Goal: Transaction & Acquisition: Obtain resource

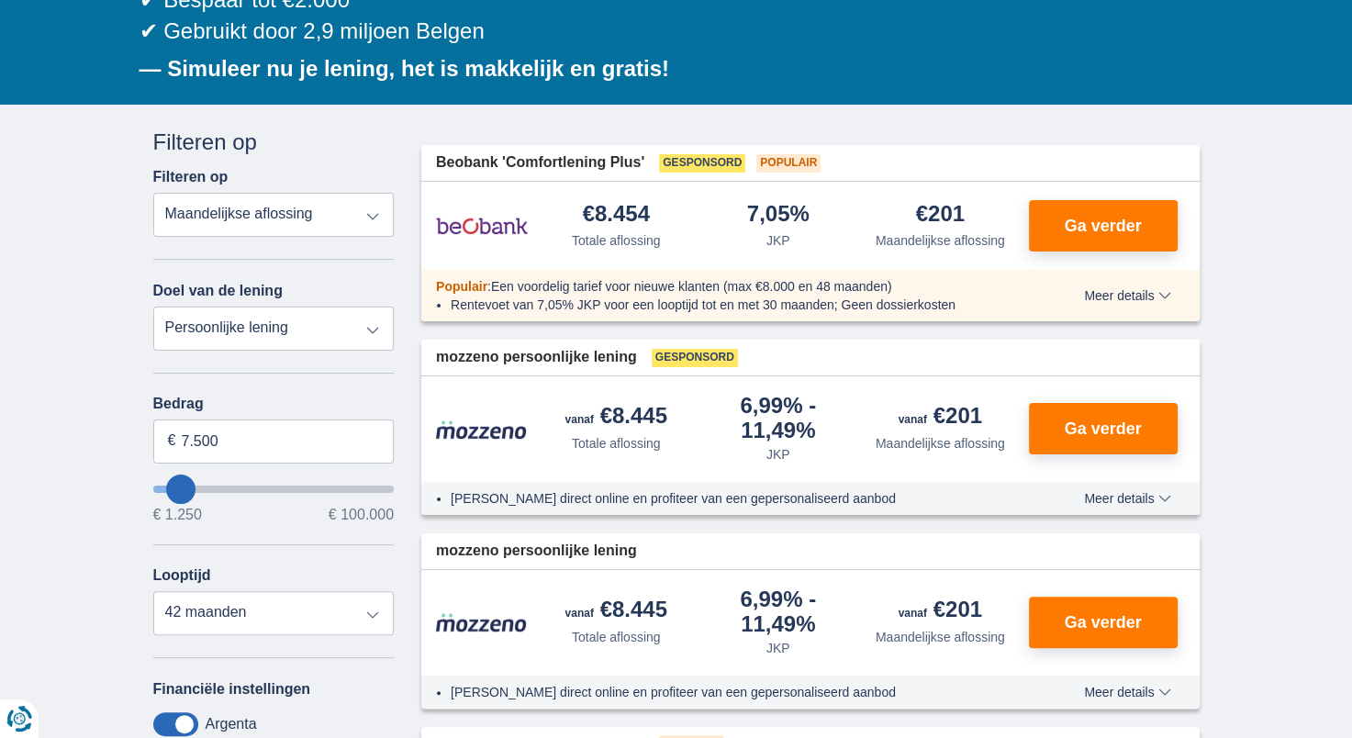
click at [306, 415] on div "Bedrag 7.500 € € 1.250 € 100.000" at bounding box center [273, 458] width 241 height 127
drag, startPoint x: 295, startPoint y: 426, endPoint x: 0, endPoint y: 427, distance: 294.5
type input "42.000"
type input "42250"
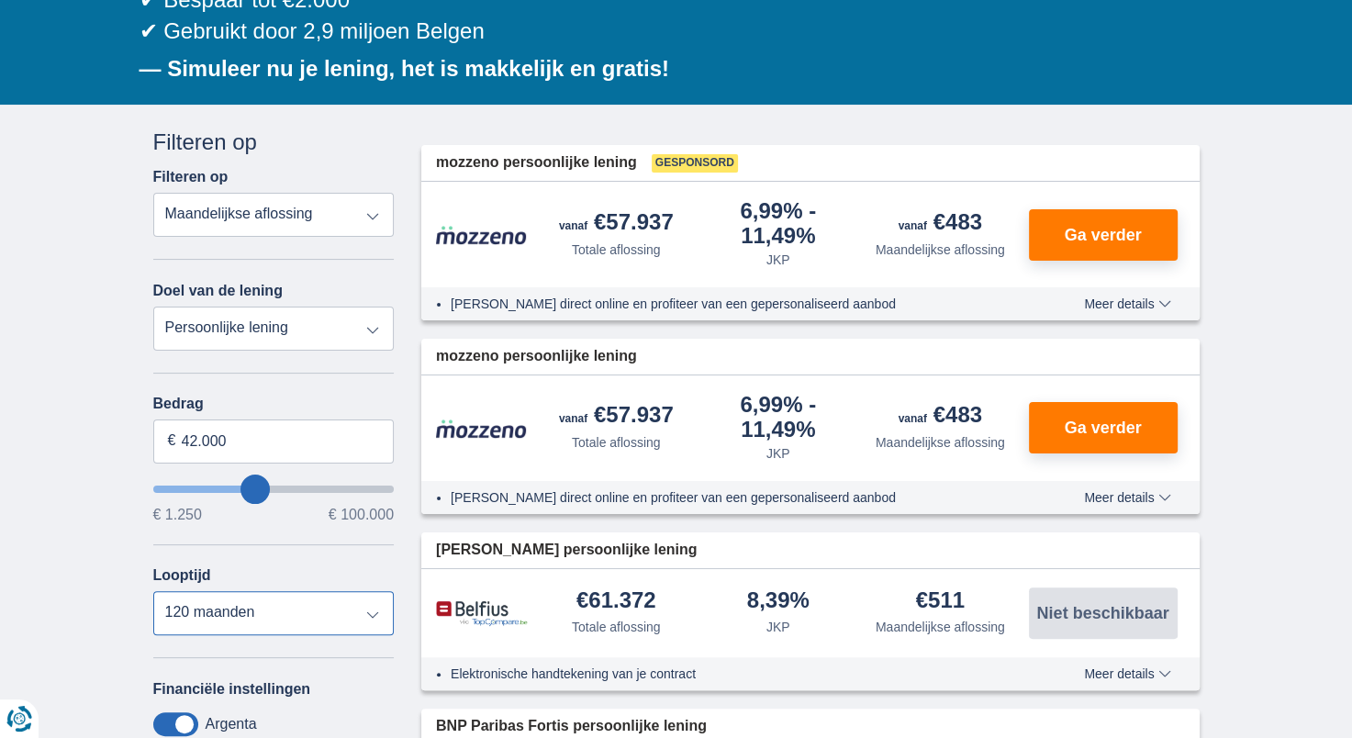
click at [226, 629] on select "12 maanden 18 maanden 24 maanden 30 maanden 36 maanden 42 maanden 48 maanden 60…" at bounding box center [273, 613] width 241 height 44
select select "84"
click at [153, 591] on select "12 maanden 18 maanden 24 maanden 30 maanden 36 maanden 42 maanden 48 maanden 60…" at bounding box center [273, 613] width 241 height 44
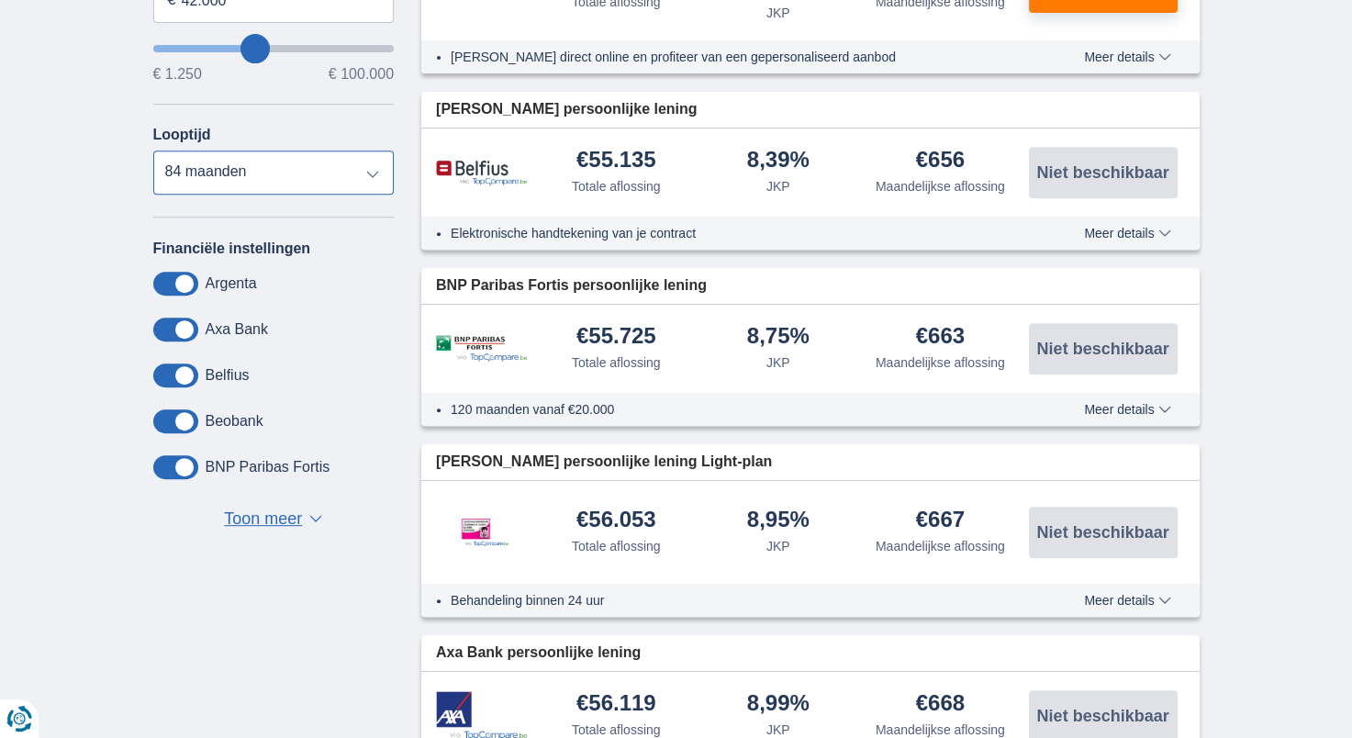
scroll to position [717, 0]
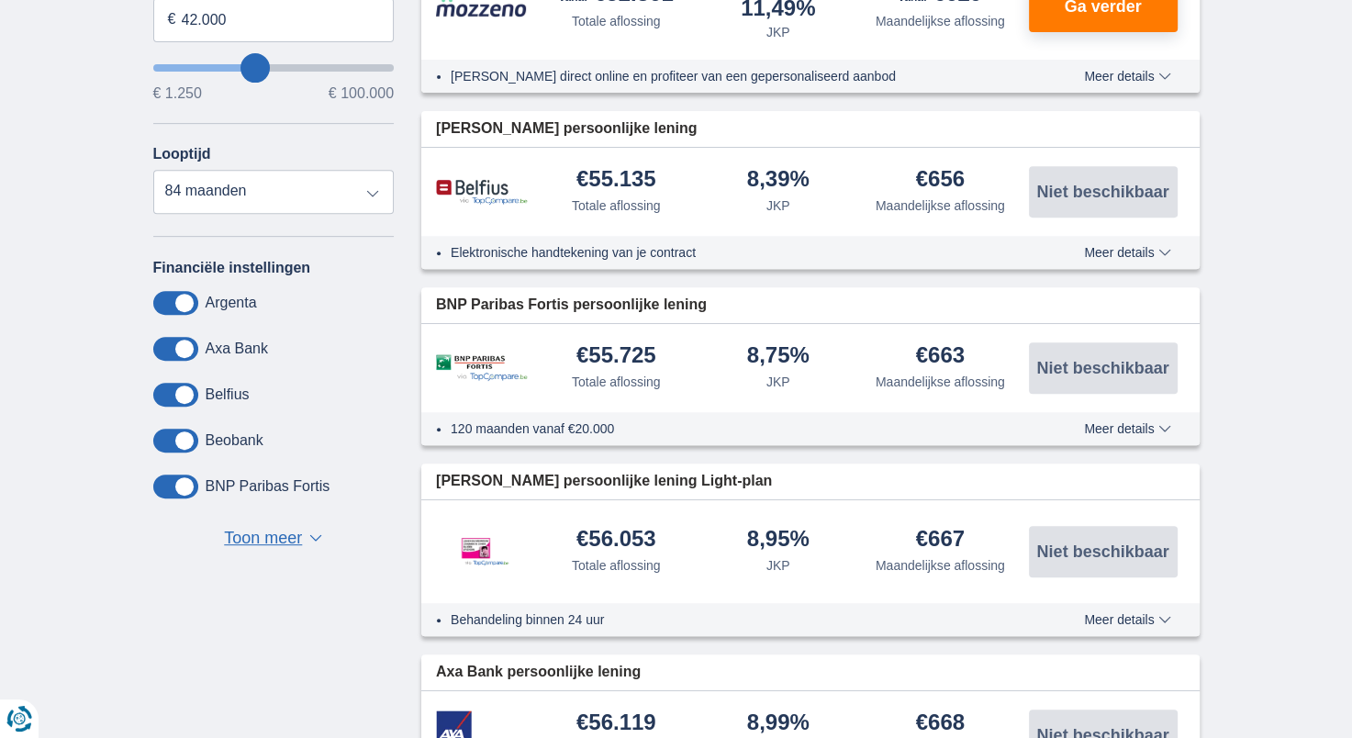
click at [666, 362] on div "€55.725 Totale aflossing" at bounding box center [616, 367] width 162 height 47
click at [236, 6] on input "42.000" at bounding box center [273, 20] width 241 height 44
drag, startPoint x: 237, startPoint y: 11, endPoint x: 95, endPoint y: 34, distance: 144.1
click at [95, 34] on div "× widget.non-eligible-application.title widget.non-eligible-application.text no…" at bounding box center [676, 733] width 1352 height 2101
type input "22.000"
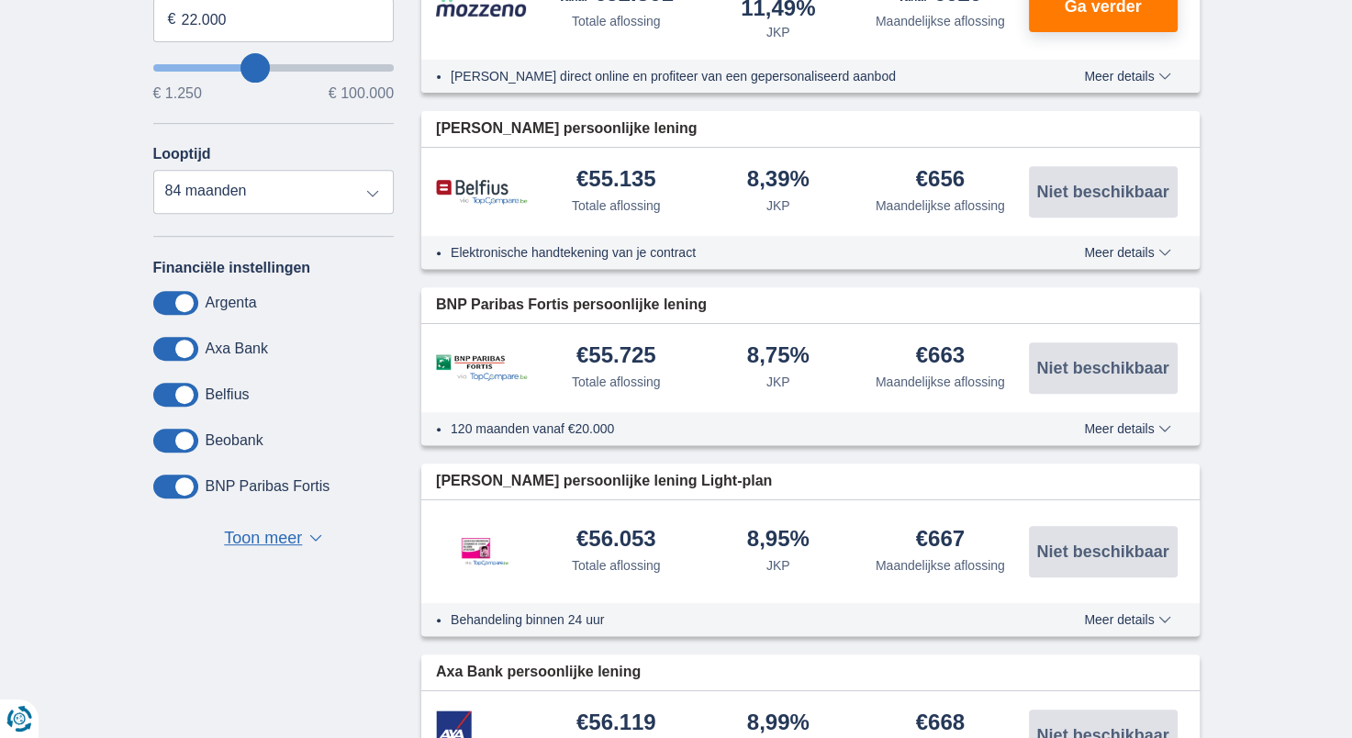
type input "22250"
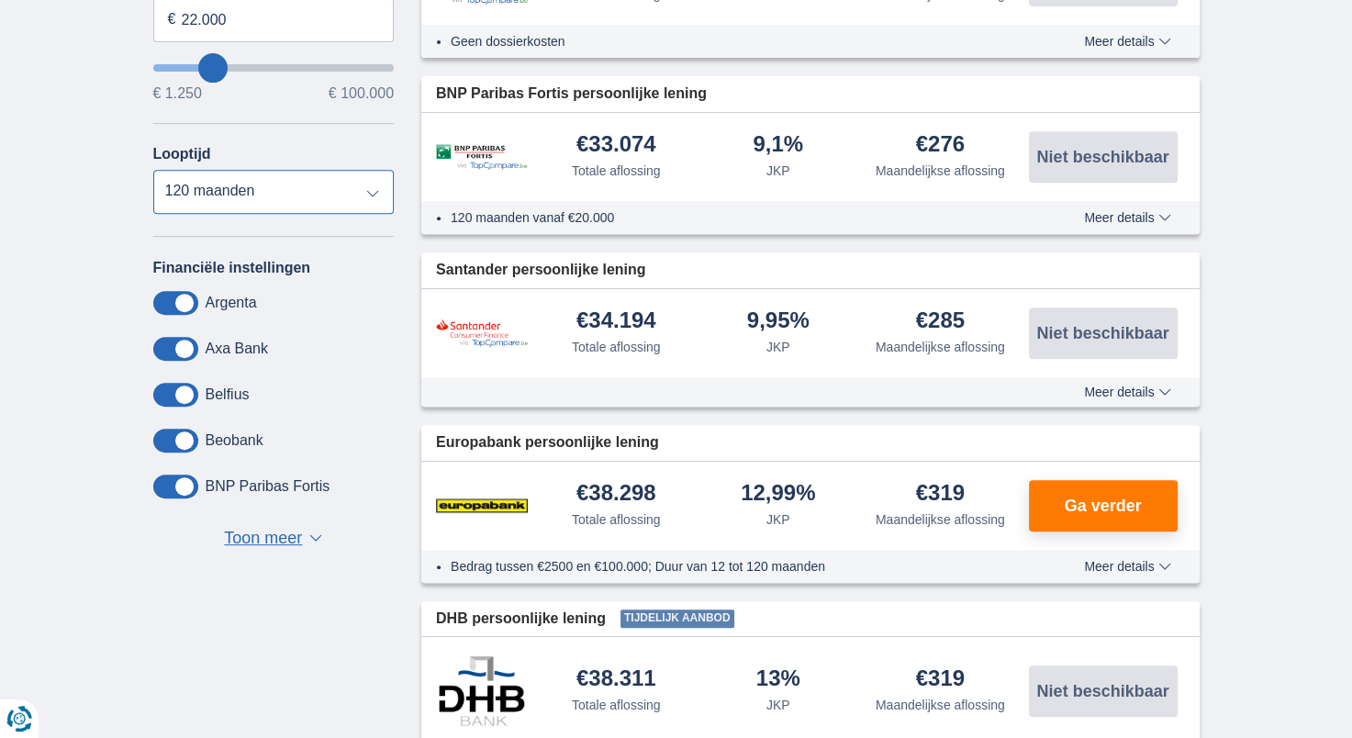
click at [229, 203] on select "12 maanden 18 maanden 24 maanden 30 maanden 36 maanden 42 maanden 48 maanden 60…" at bounding box center [273, 192] width 241 height 44
click at [153, 170] on select "12 maanden 18 maanden 24 maanden 30 maanden 36 maanden 42 maanden 48 maanden 60…" at bounding box center [273, 192] width 241 height 44
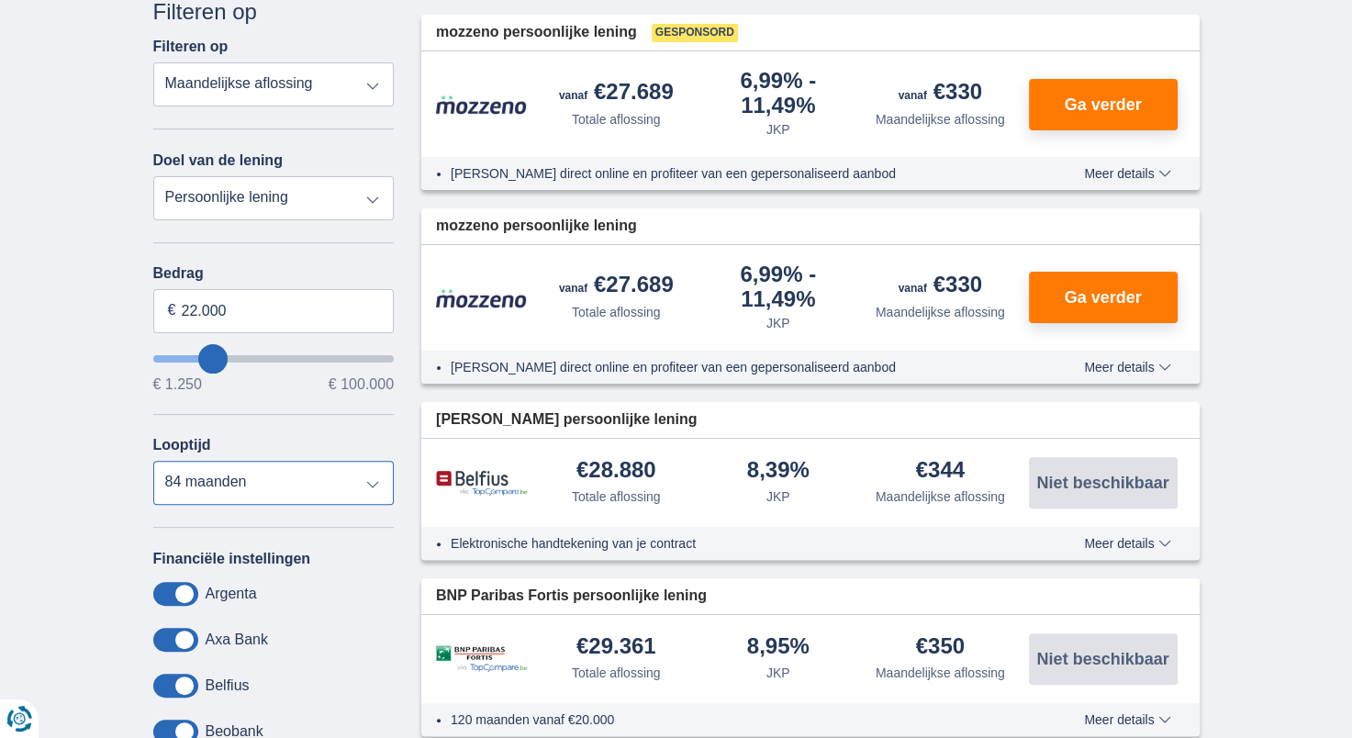
scroll to position [442, 0]
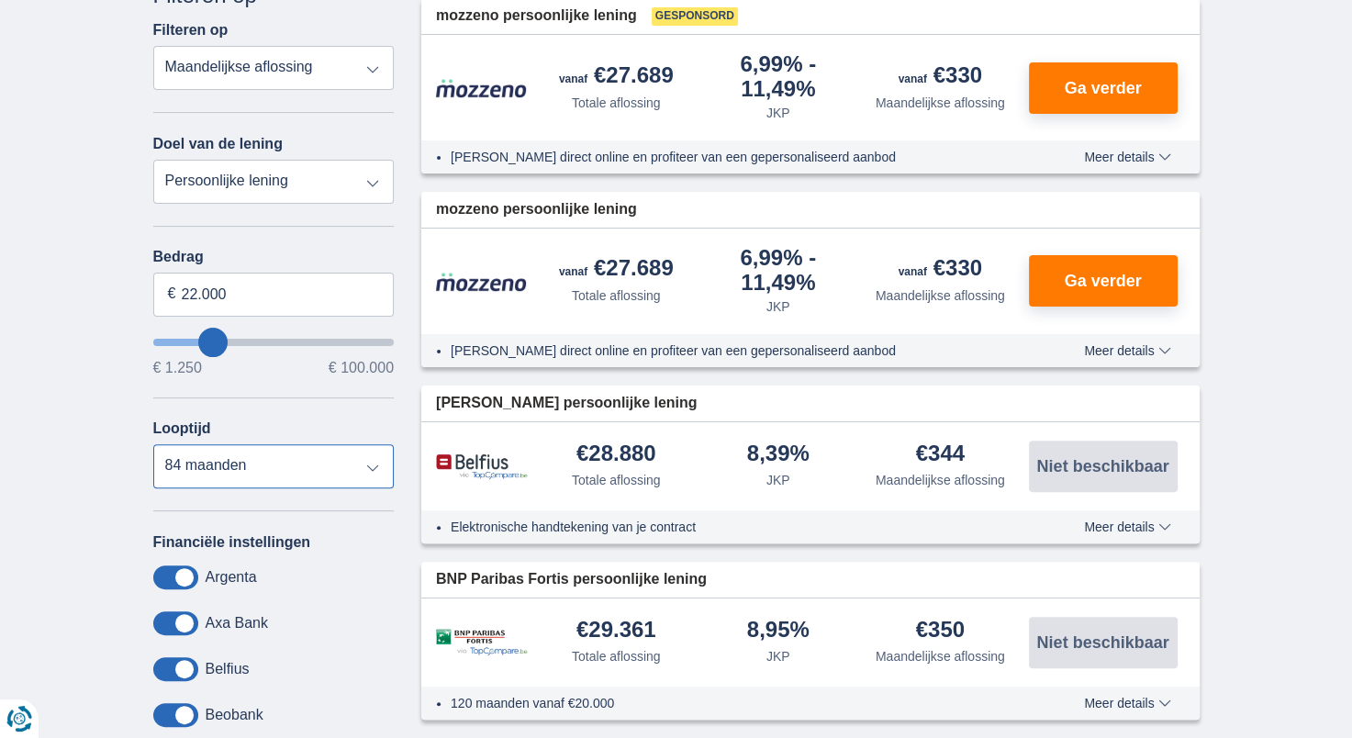
click at [309, 462] on select "12 maanden 18 maanden 24 maanden 30 maanden 36 maanden 42 maanden 48 maanden 60…" at bounding box center [273, 466] width 241 height 44
click at [153, 444] on select "12 maanden 18 maanden 24 maanden 30 maanden 36 maanden 42 maanden 48 maanden 60…" at bounding box center [273, 466] width 241 height 44
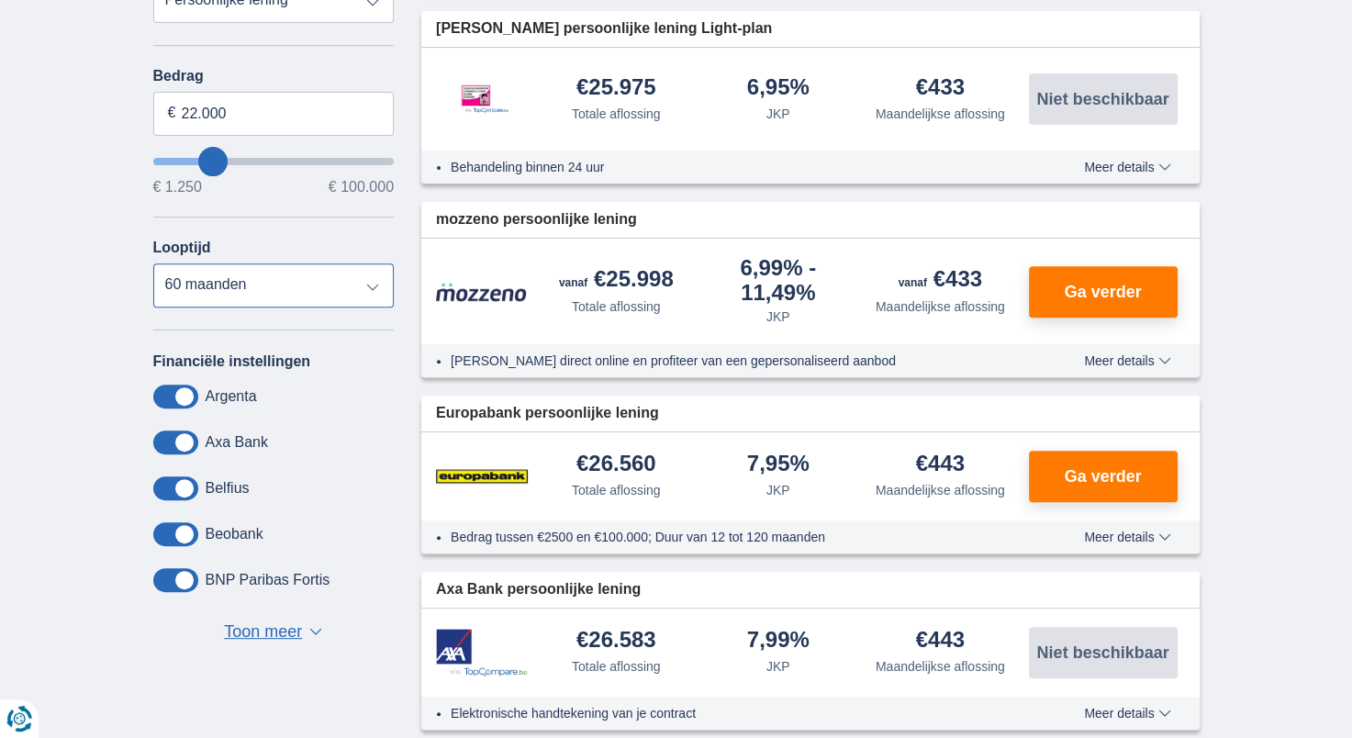
scroll to position [586, 0]
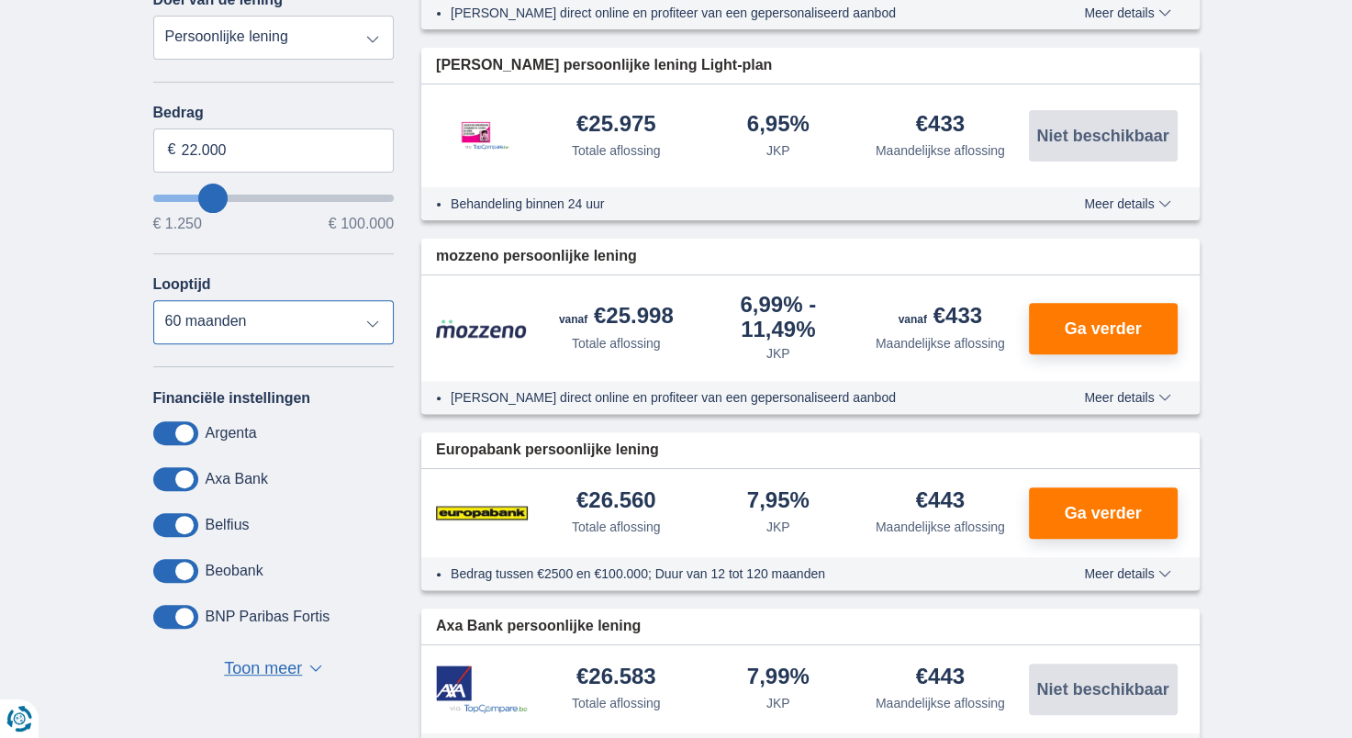
click at [303, 314] on select "12 maanden 18 maanden 24 maanden 30 maanden 36 maanden 42 maanden 48 maanden 60…" at bounding box center [273, 322] width 241 height 44
select select "84"
click at [153, 300] on select "12 maanden 18 maanden 24 maanden 30 maanden 36 maanden 42 maanden 48 maanden 60…" at bounding box center [273, 322] width 241 height 44
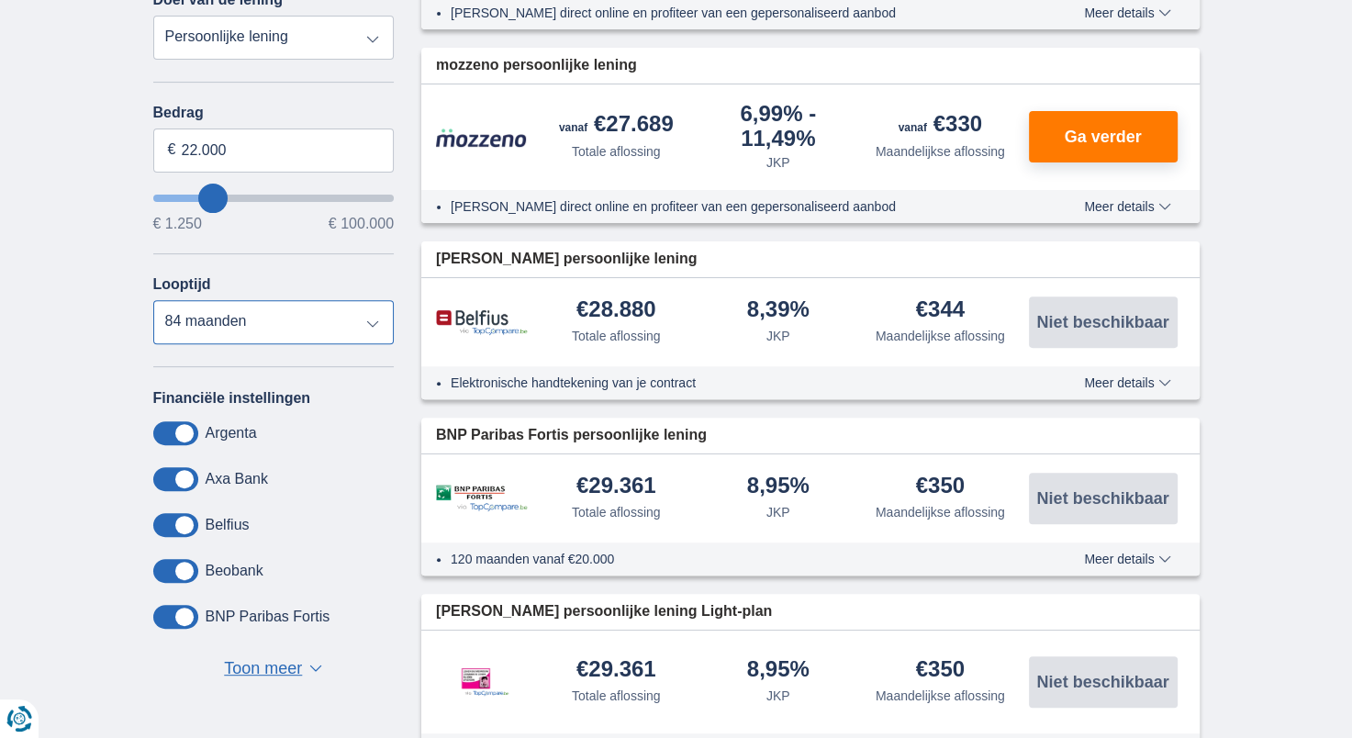
scroll to position [0, 0]
